Goal: Find specific page/section: Find specific page/section

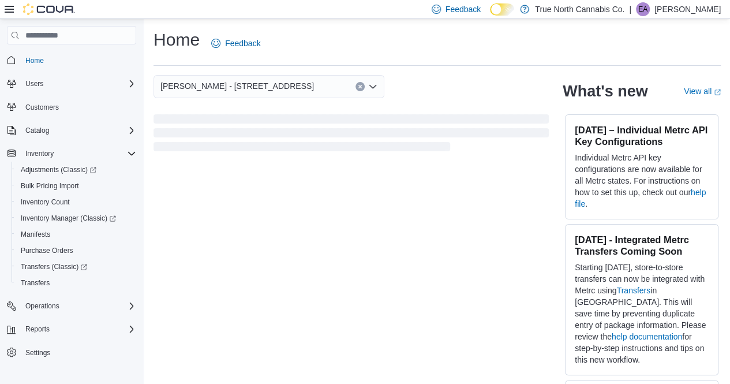
click at [9, 11] on icon at bounding box center [9, 9] width 9 height 9
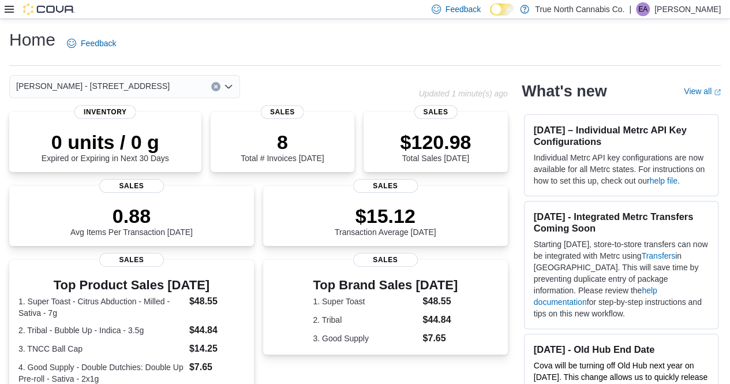
click at [9, 11] on icon at bounding box center [9, 9] width 9 height 9
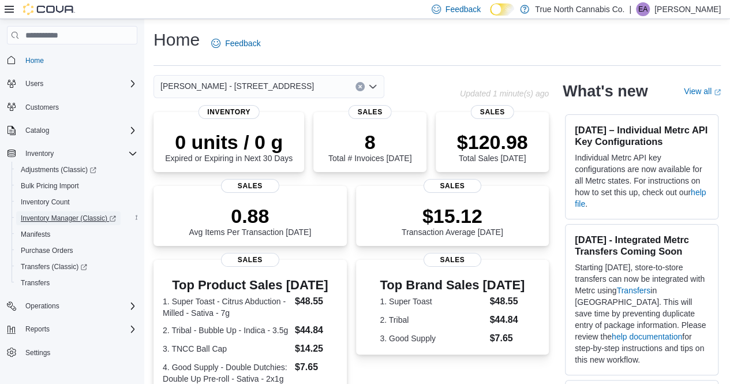
click at [51, 214] on span "Inventory Manager (Classic)" at bounding box center [68, 218] width 95 height 9
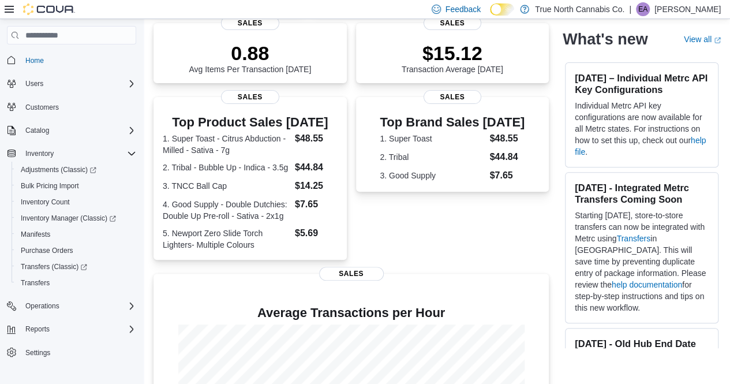
scroll to position [156, 0]
